Goal: Information Seeking & Learning: Find specific page/section

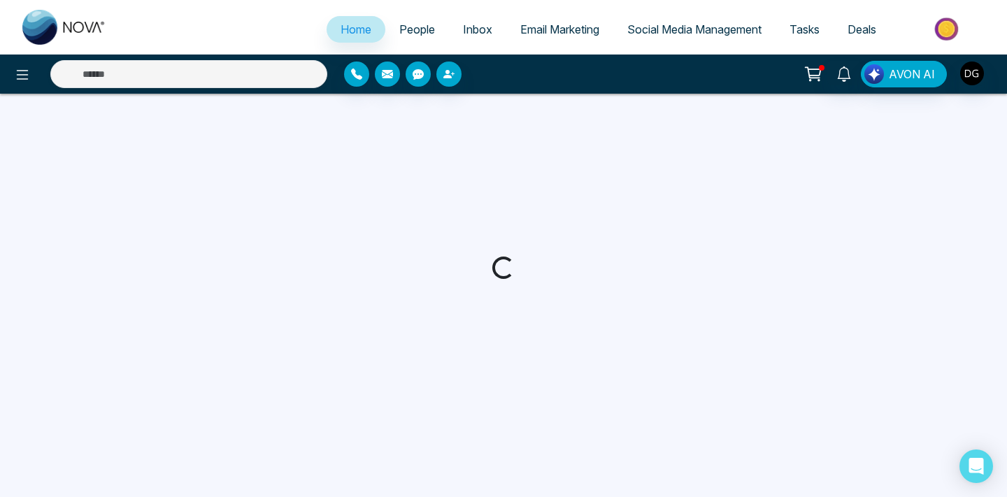
select select "*"
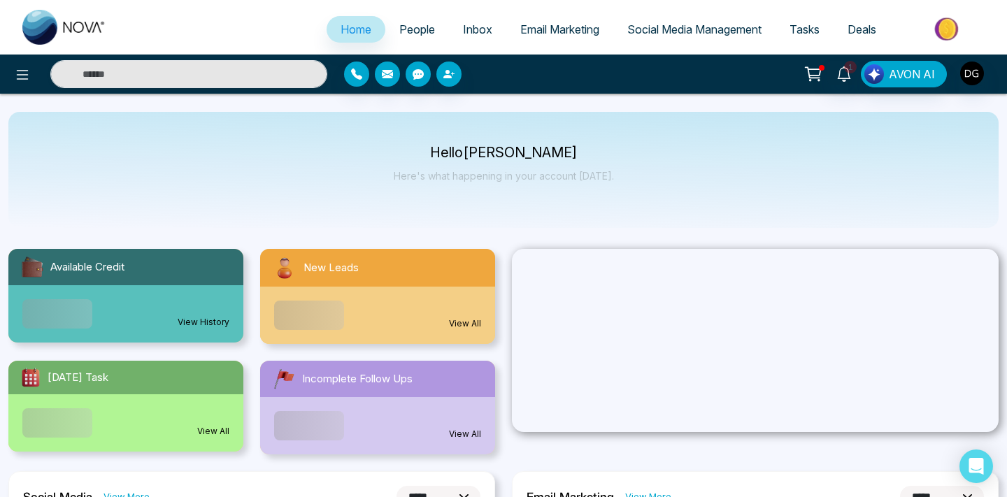
click at [400, 29] on span "People" at bounding box center [417, 29] width 36 height 14
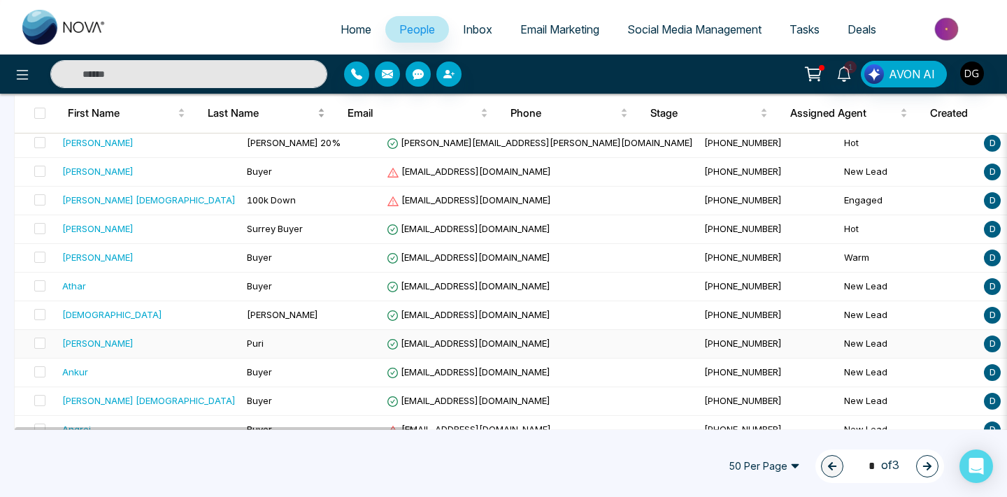
scroll to position [1290, 0]
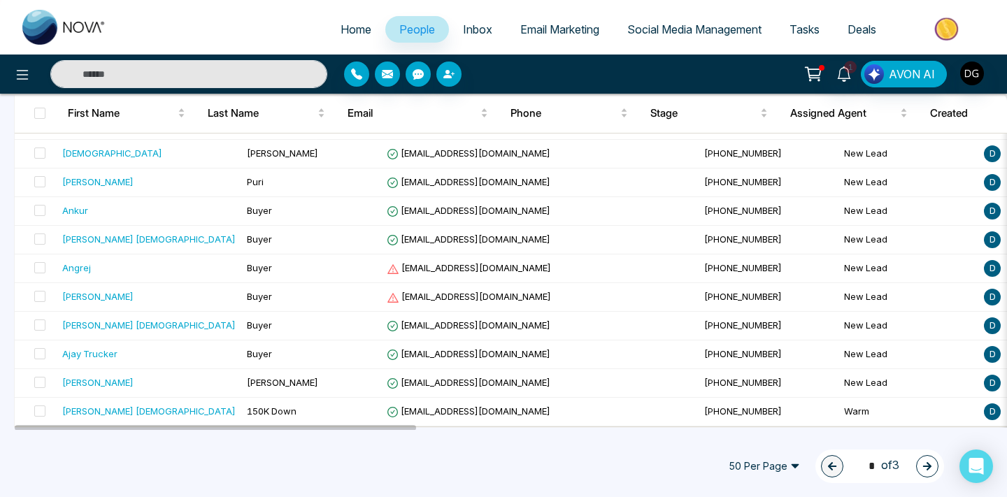
click at [924, 474] on button "button" at bounding box center [928, 466] width 22 height 22
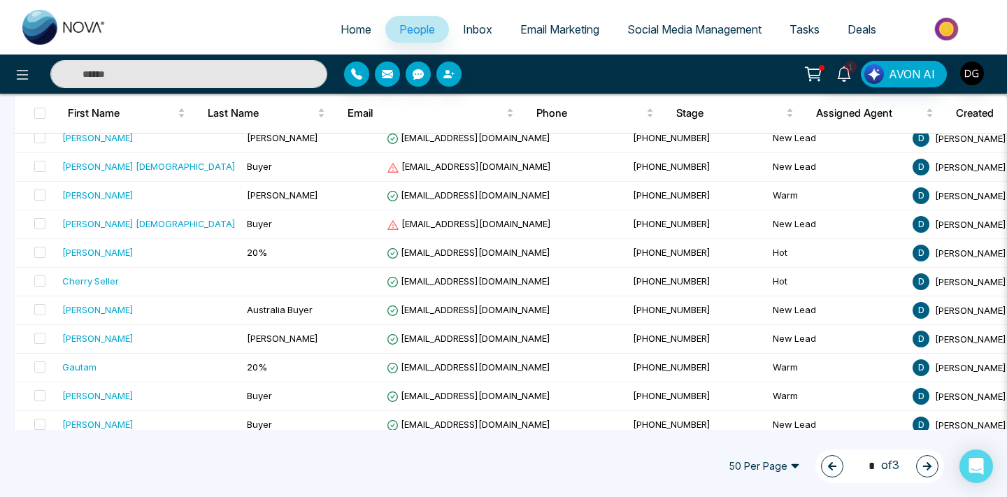
scroll to position [458, 0]
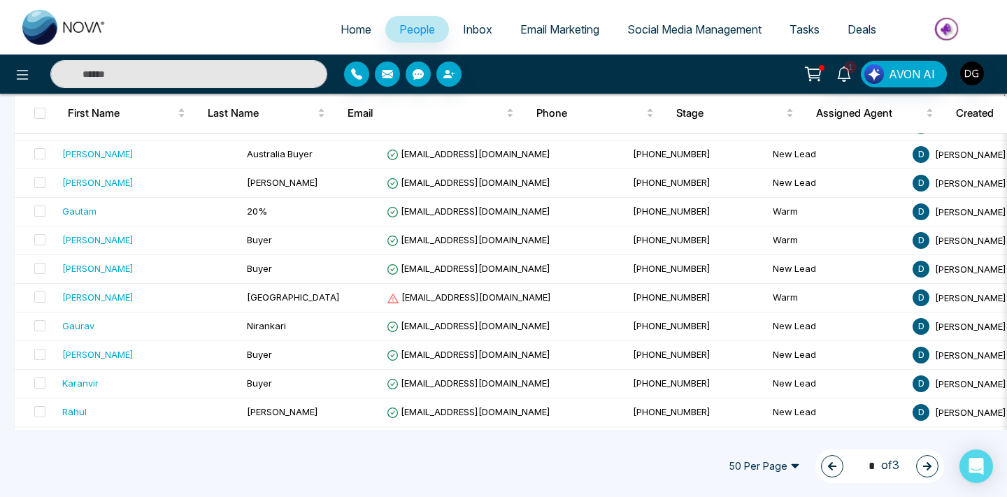
click at [926, 469] on icon "button" at bounding box center [928, 467] width 10 height 10
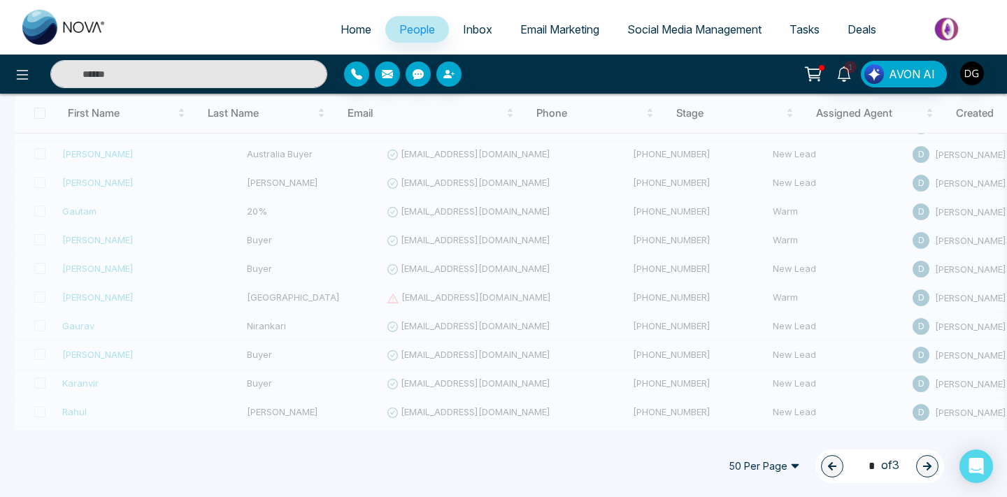
type input "*"
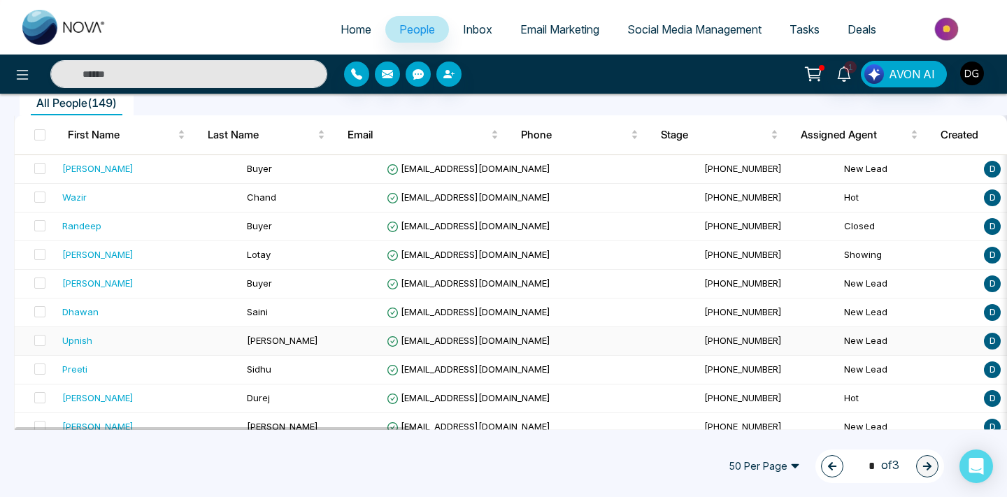
scroll to position [124, 0]
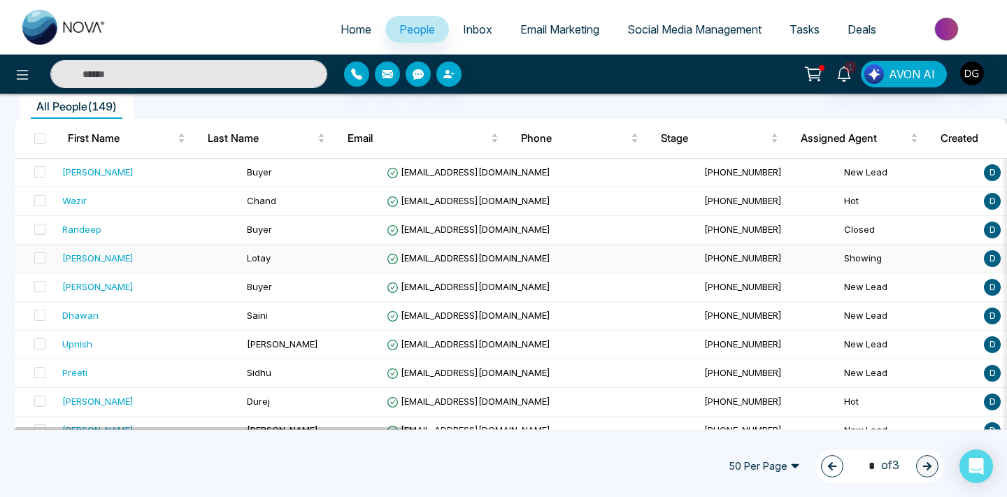
click at [250, 256] on td "Lotay" at bounding box center [311, 259] width 140 height 29
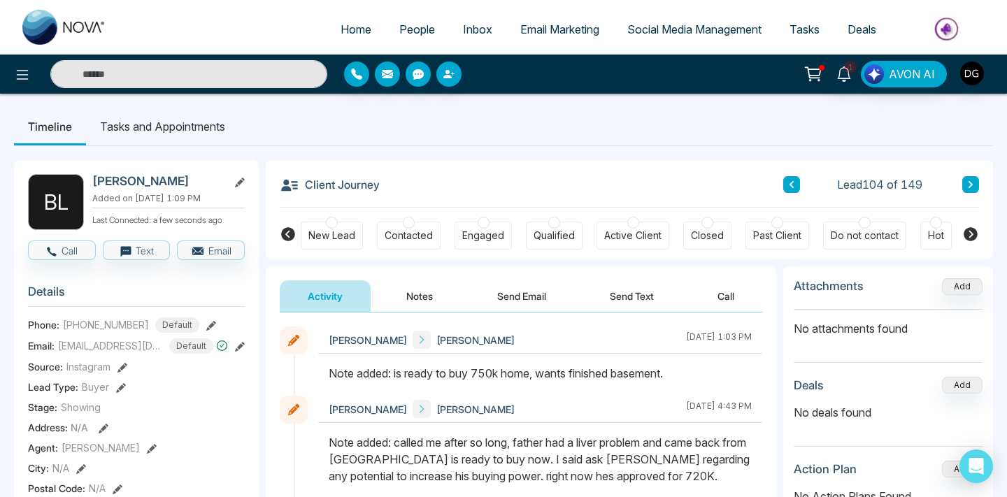
click at [698, 225] on div "Closed" at bounding box center [708, 236] width 48 height 28
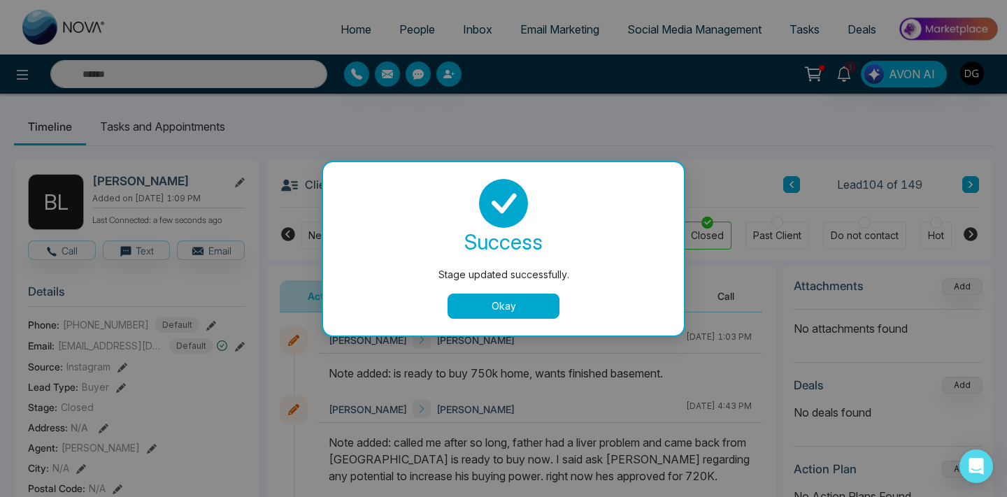
click at [504, 315] on button "Okay" at bounding box center [504, 306] width 112 height 25
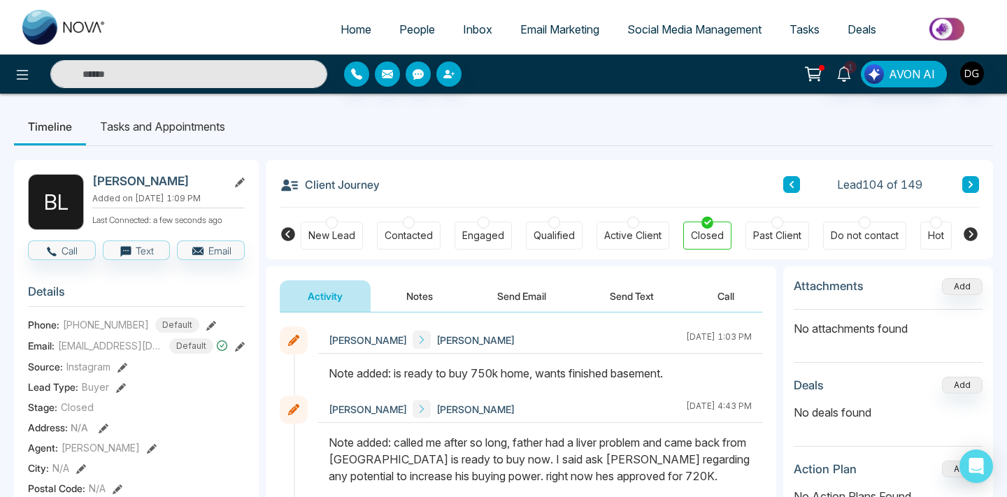
click at [410, 25] on span "People" at bounding box center [417, 29] width 36 height 14
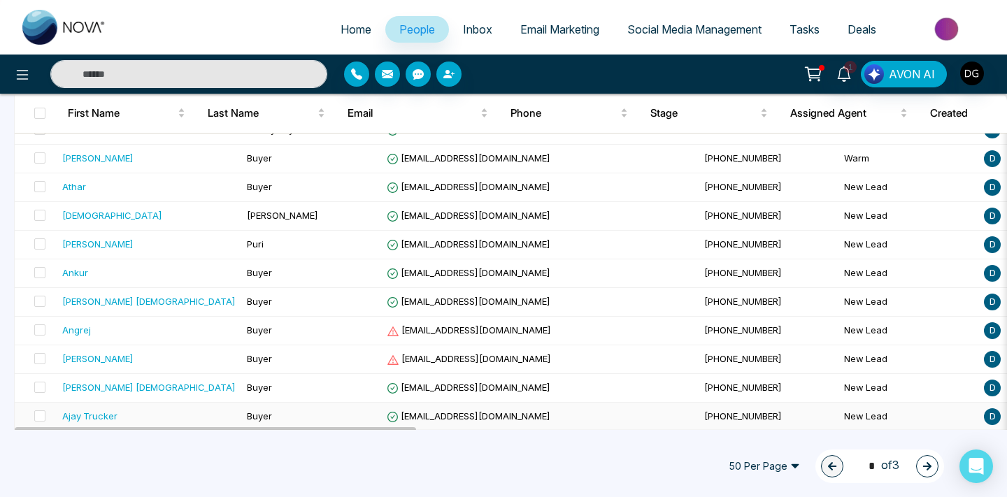
scroll to position [1290, 0]
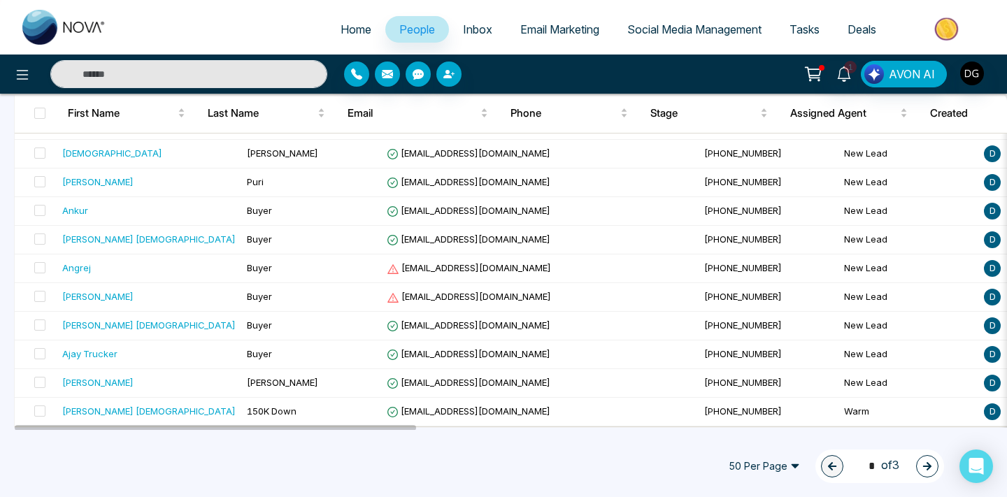
click at [930, 465] on icon "button" at bounding box center [928, 466] width 8 height 8
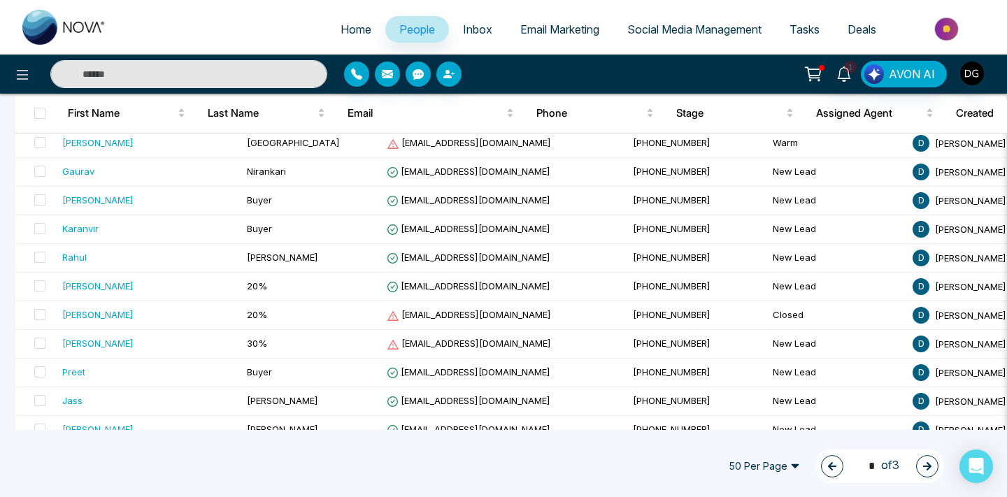
scroll to position [1287, 0]
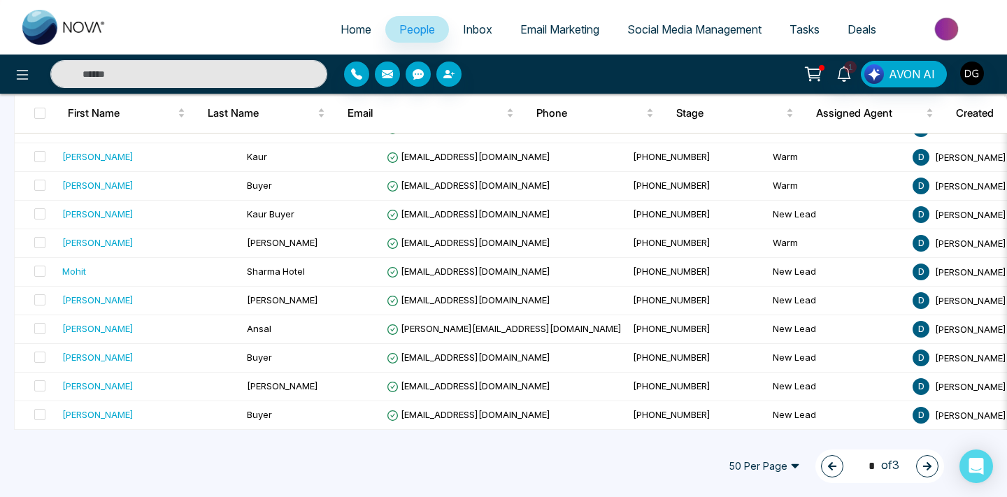
click at [918, 461] on button "button" at bounding box center [928, 466] width 22 height 22
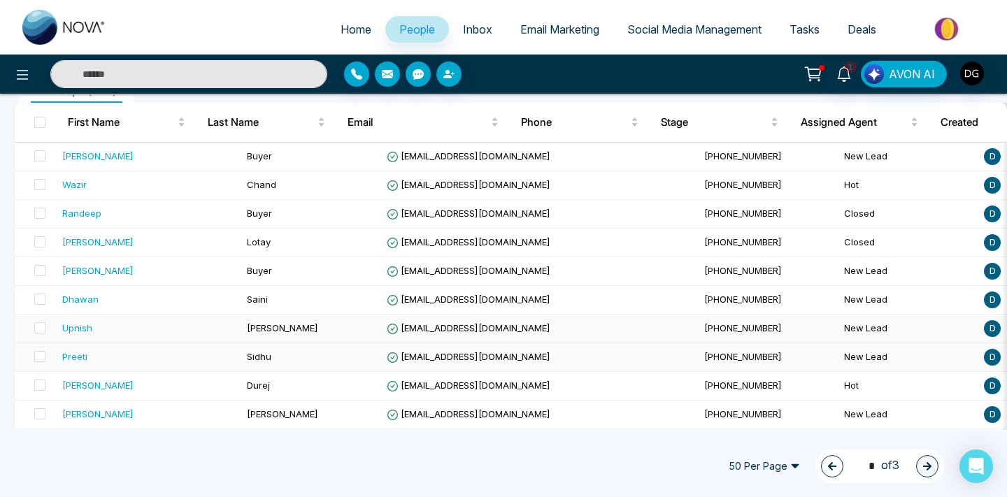
scroll to position [144, 0]
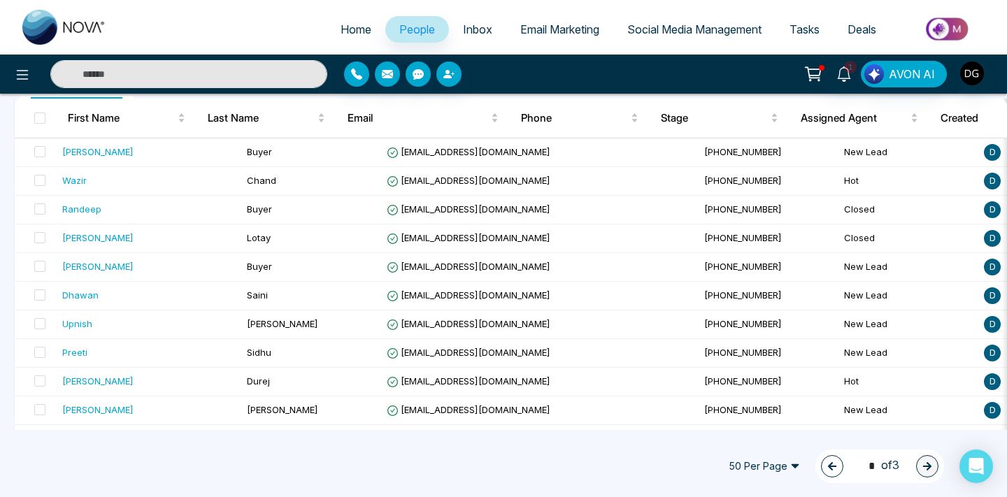
click at [828, 468] on icon "button" at bounding box center [833, 467] width 10 height 10
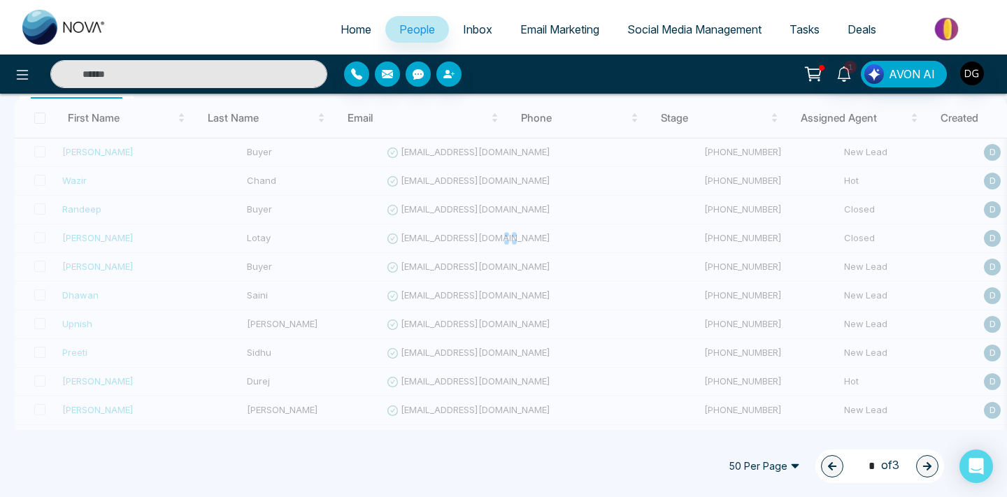
type input "*"
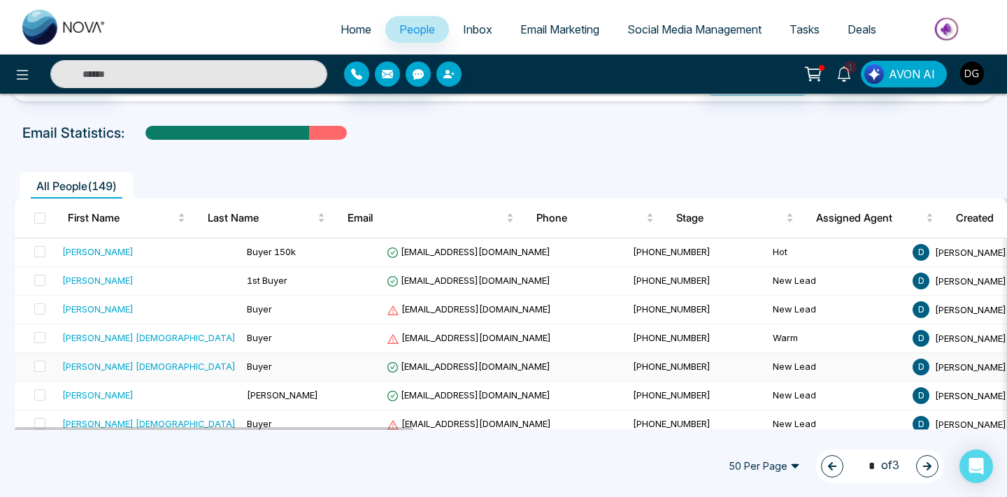
scroll to position [43, 0]
click at [633, 253] on span "[PHONE_NUMBER]" at bounding box center [672, 252] width 78 height 11
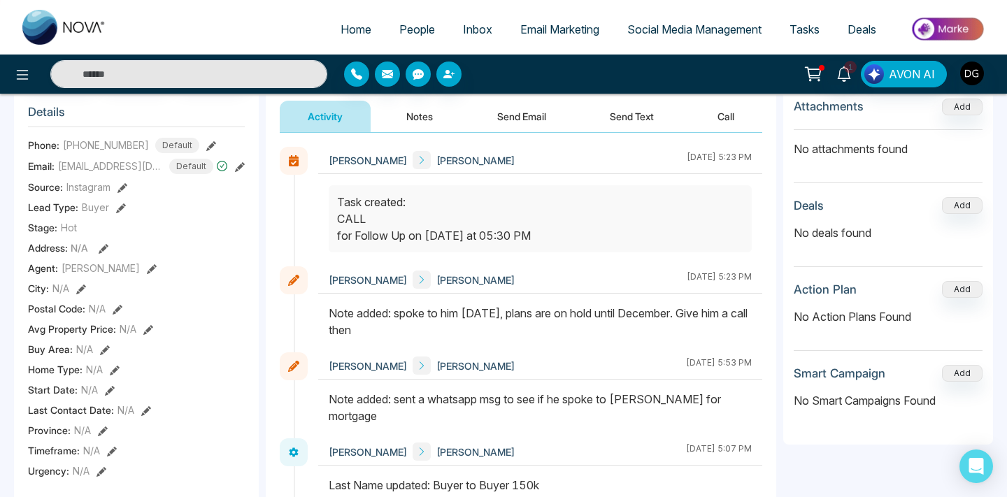
scroll to position [185, 0]
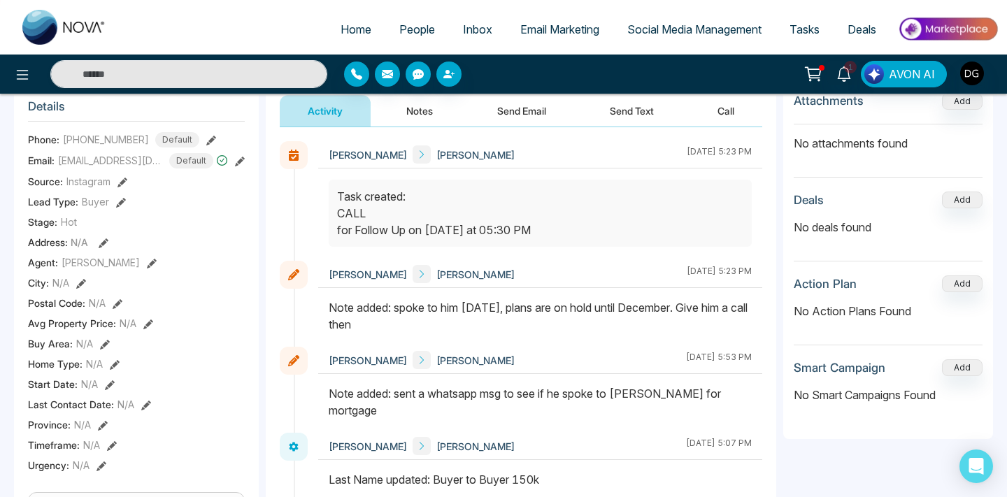
click at [419, 22] on span "People" at bounding box center [417, 29] width 36 height 14
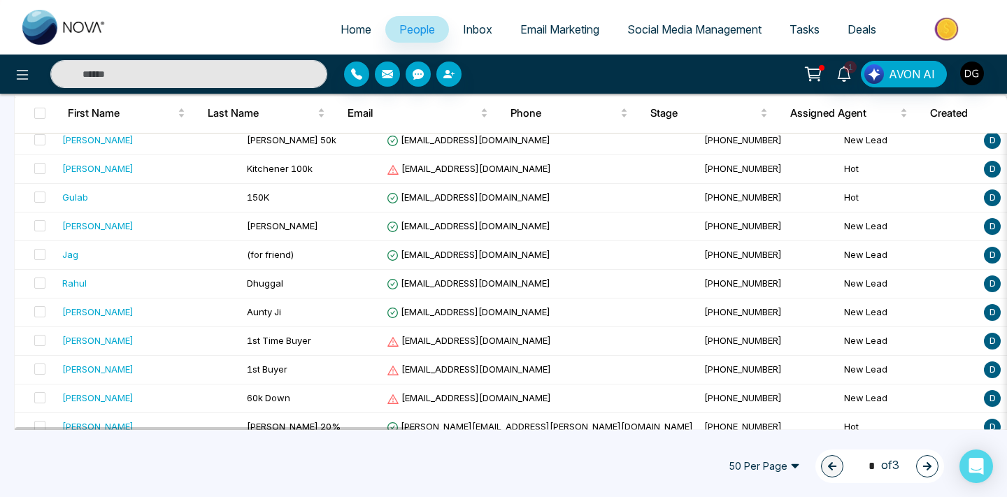
scroll to position [1081, 0]
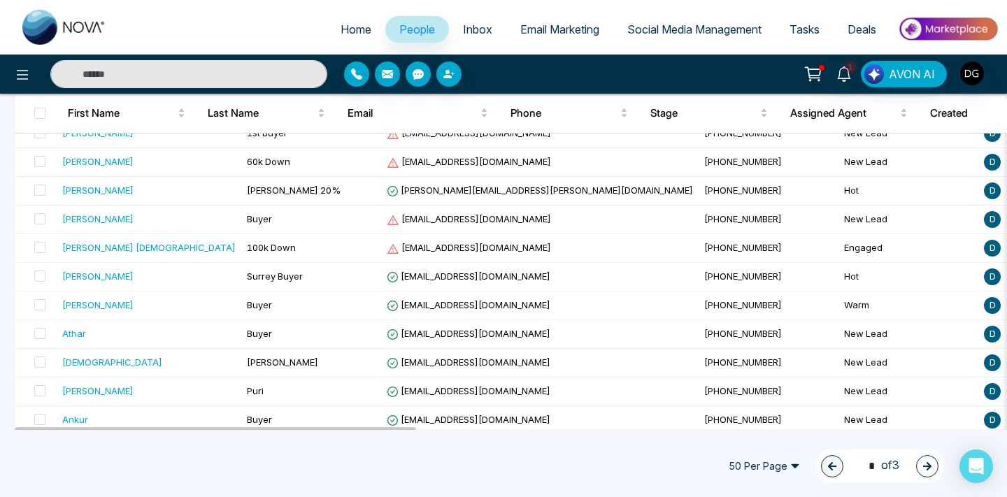
click at [930, 467] on icon "button" at bounding box center [928, 466] width 8 height 8
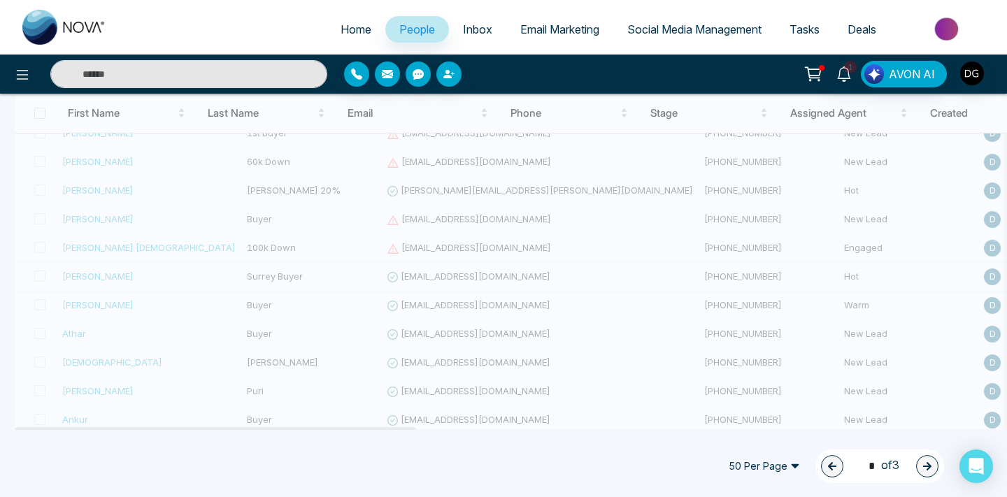
type input "*"
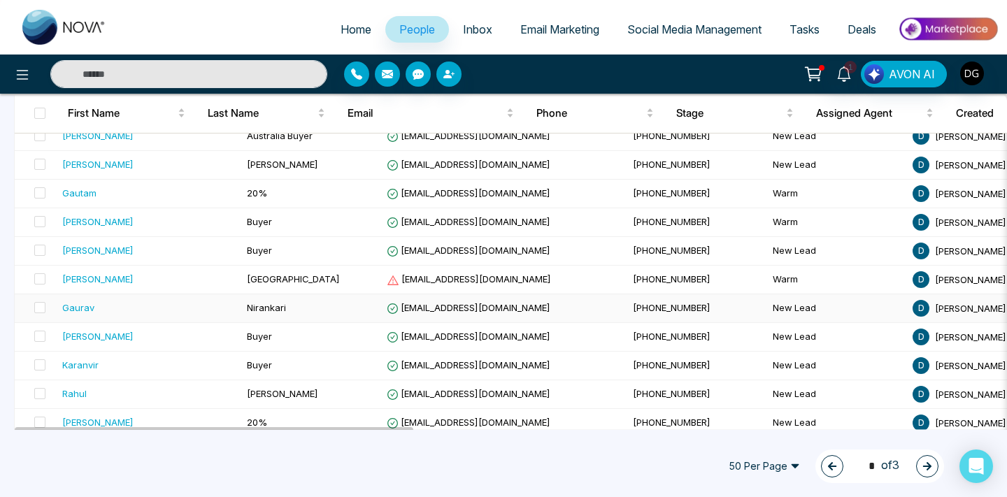
scroll to position [469, 0]
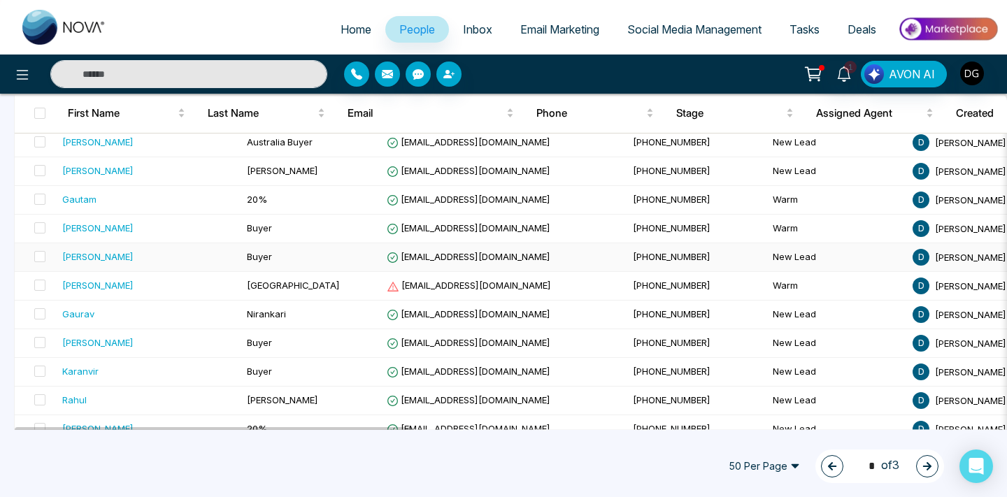
click at [247, 251] on span "Buyer" at bounding box center [259, 256] width 25 height 11
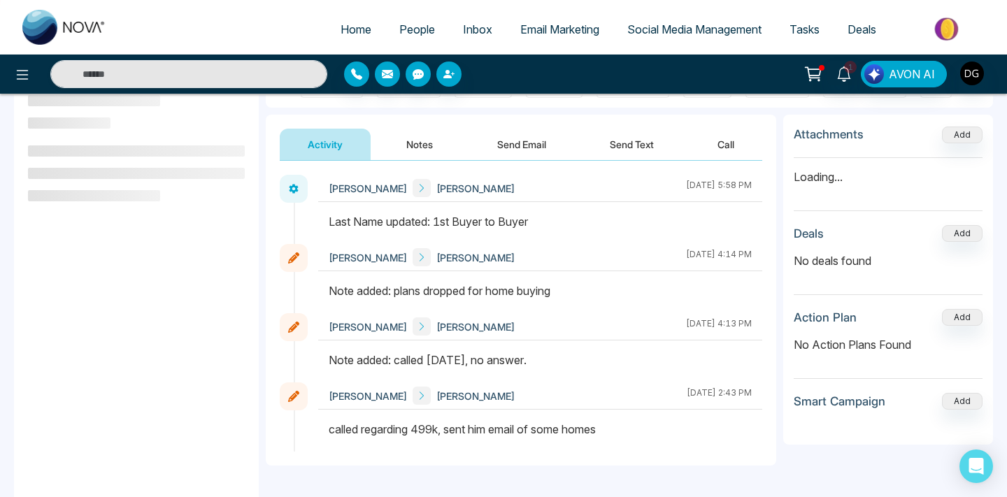
scroll to position [153, 0]
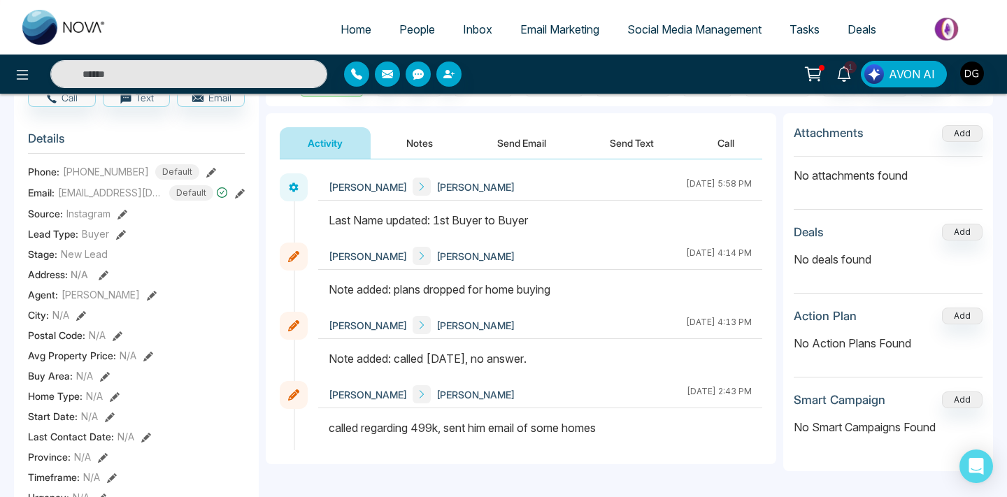
click at [413, 133] on button "Notes" at bounding box center [420, 142] width 83 height 31
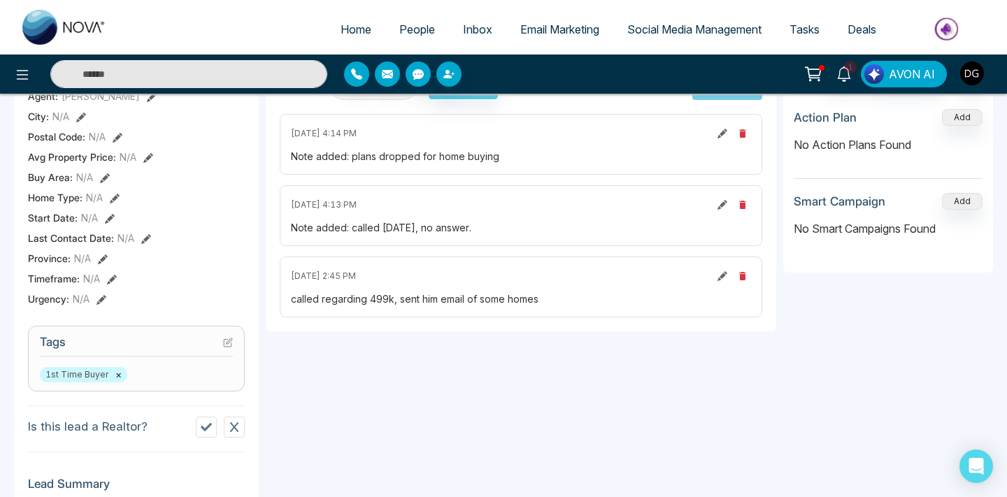
scroll to position [353, 0]
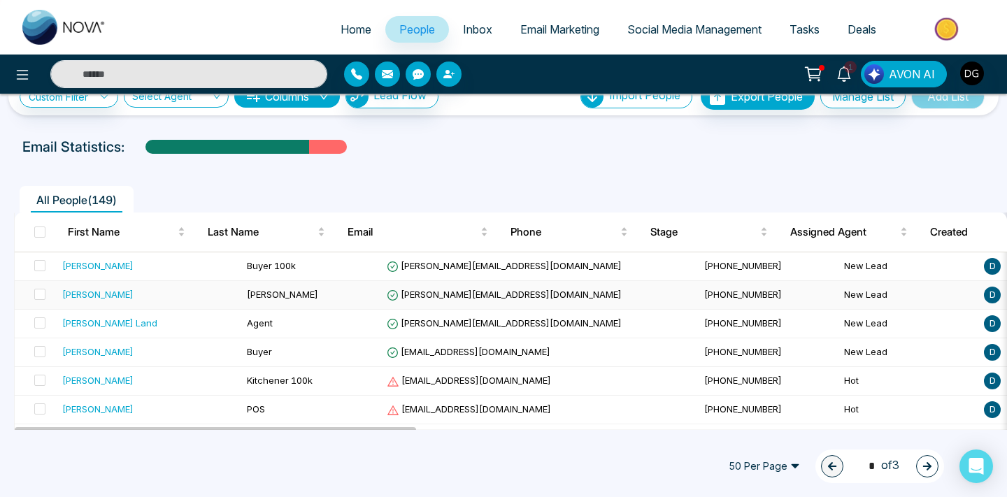
scroll to position [89, 0]
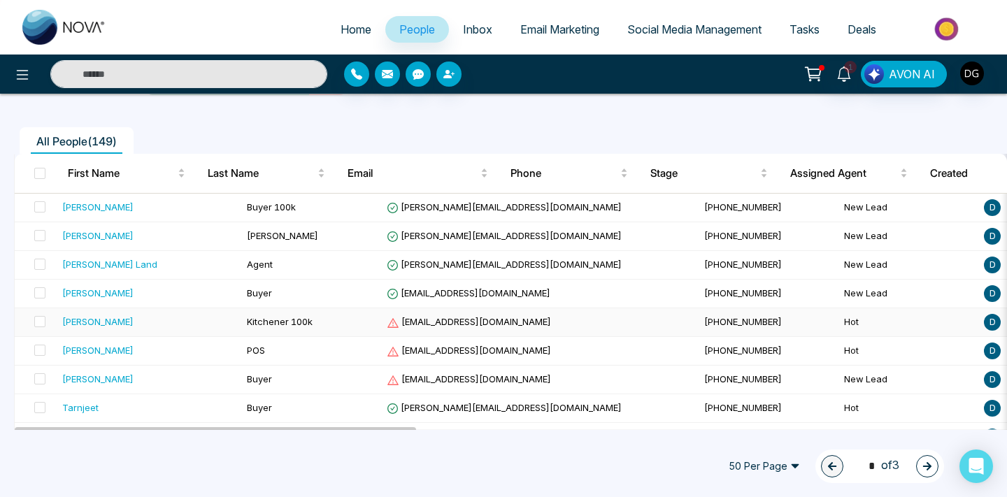
click at [118, 323] on div "[PERSON_NAME]" at bounding box center [97, 322] width 71 height 14
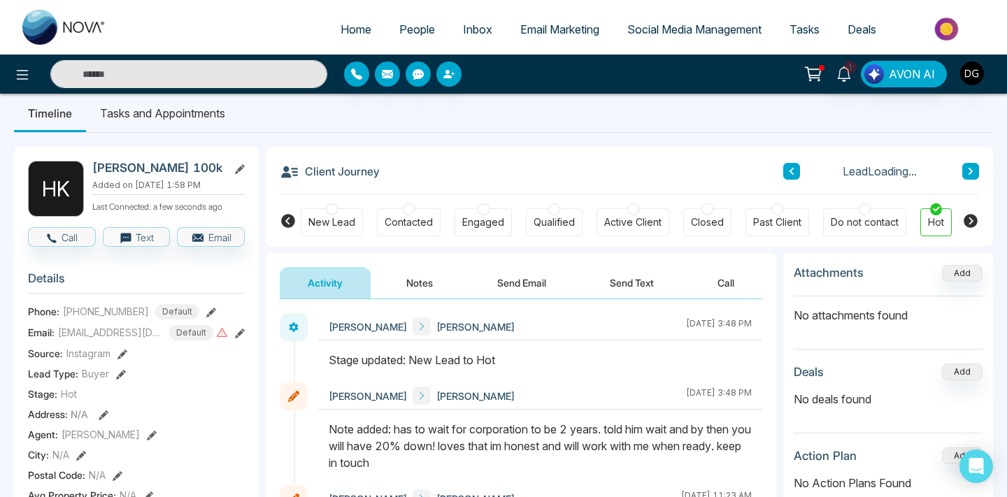
scroll to position [15, 0]
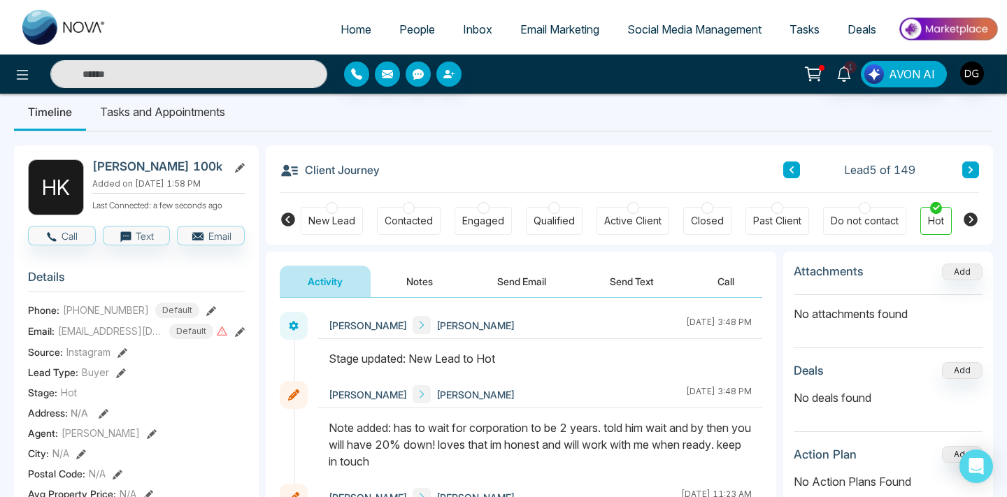
click at [404, 22] on span "People" at bounding box center [417, 29] width 36 height 14
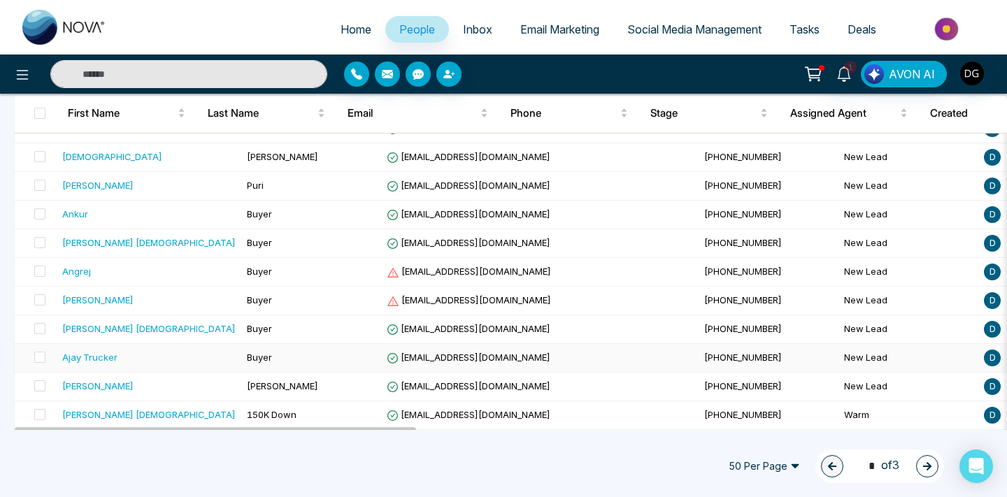
scroll to position [1290, 0]
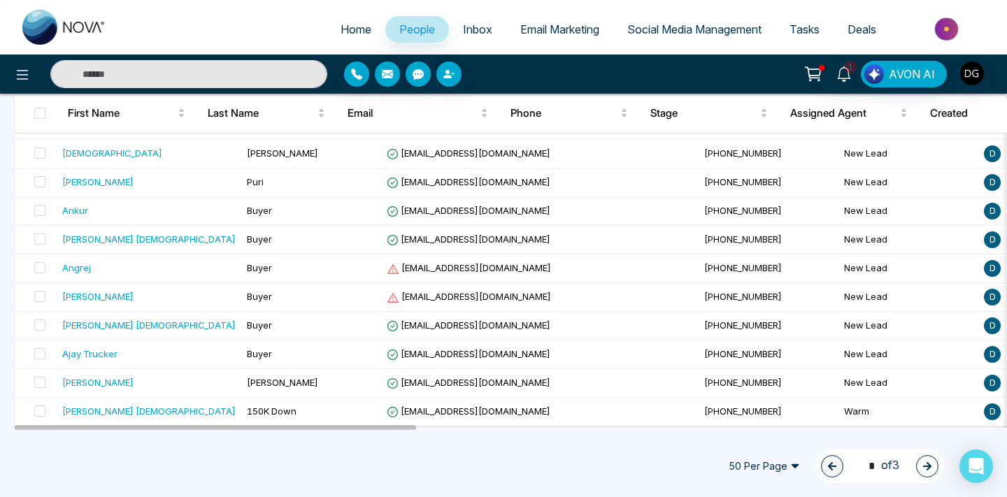
click at [926, 464] on icon "button" at bounding box center [928, 467] width 10 height 10
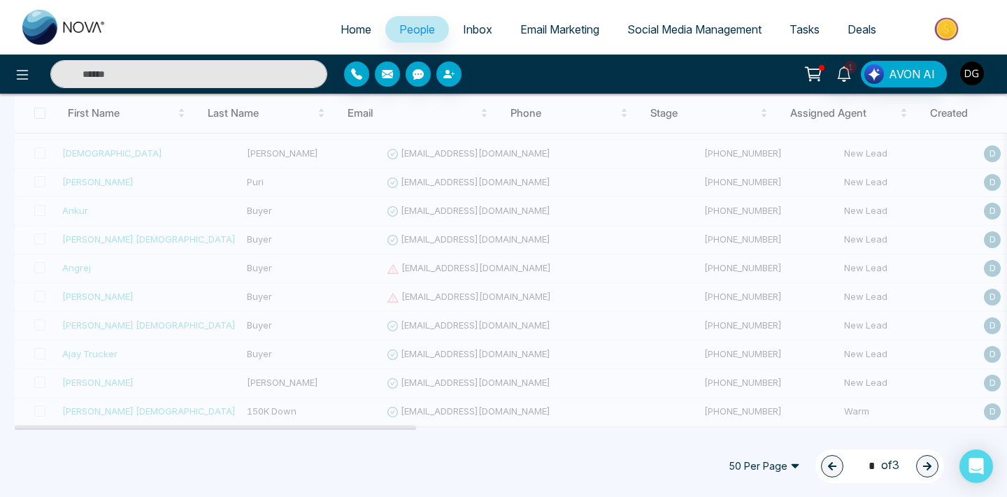
type input "*"
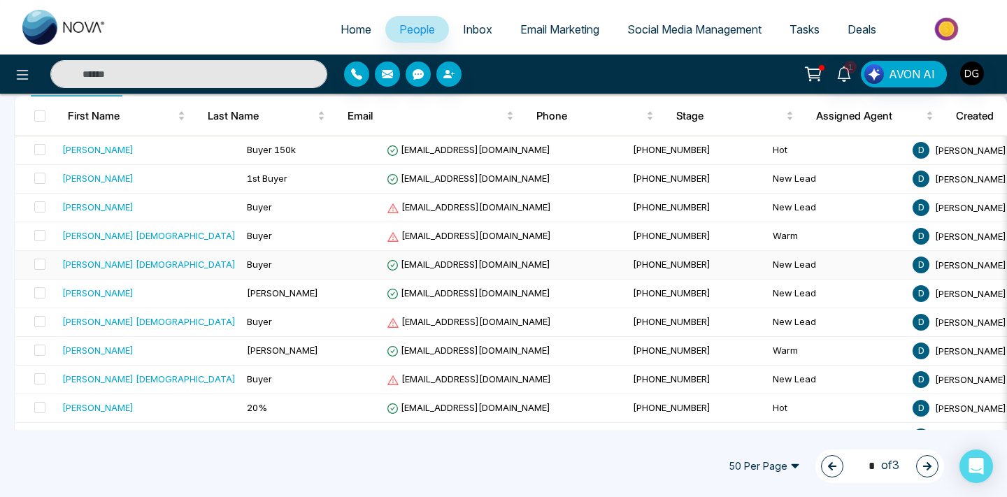
scroll to position [148, 0]
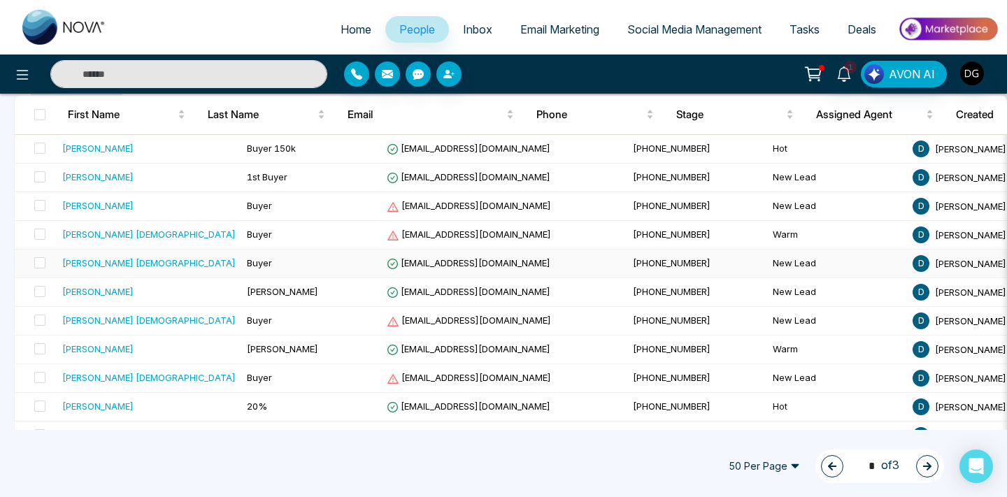
click at [440, 259] on span "[EMAIL_ADDRESS][DOMAIN_NAME]" at bounding box center [469, 262] width 164 height 11
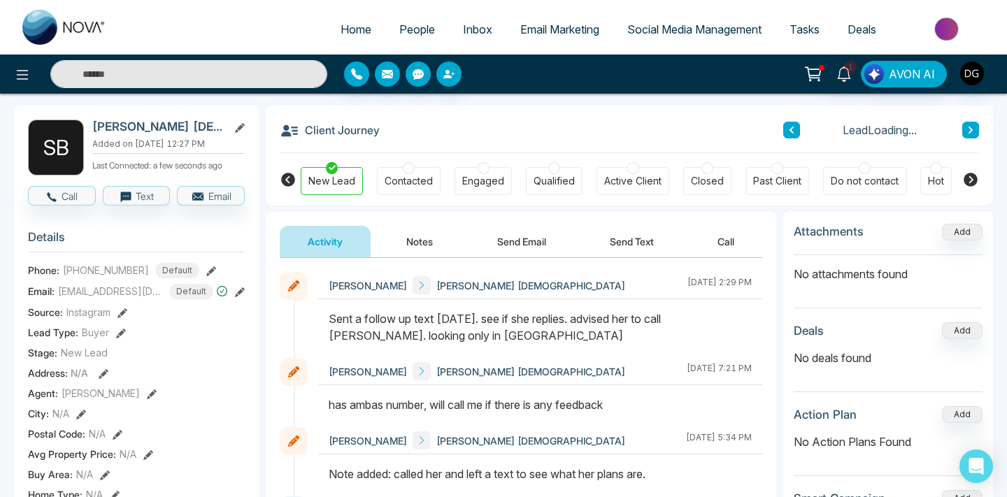
scroll to position [56, 0]
click at [399, 22] on span "People" at bounding box center [417, 29] width 36 height 14
